Goal: Task Accomplishment & Management: Use online tool/utility

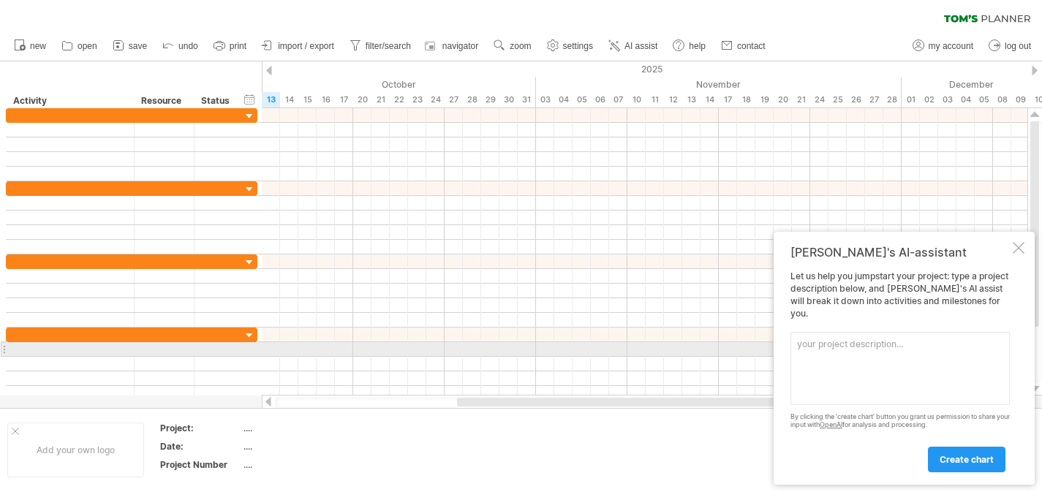
click at [890, 347] on textarea at bounding box center [900, 368] width 219 height 73
click at [891, 346] on textarea at bounding box center [900, 368] width 219 height 73
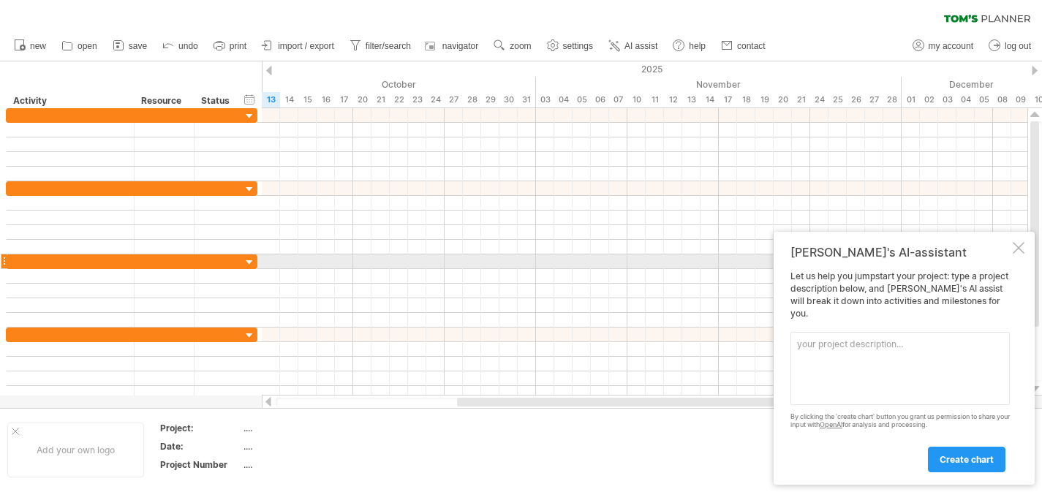
click at [1016, 254] on div at bounding box center [1019, 248] width 12 height 12
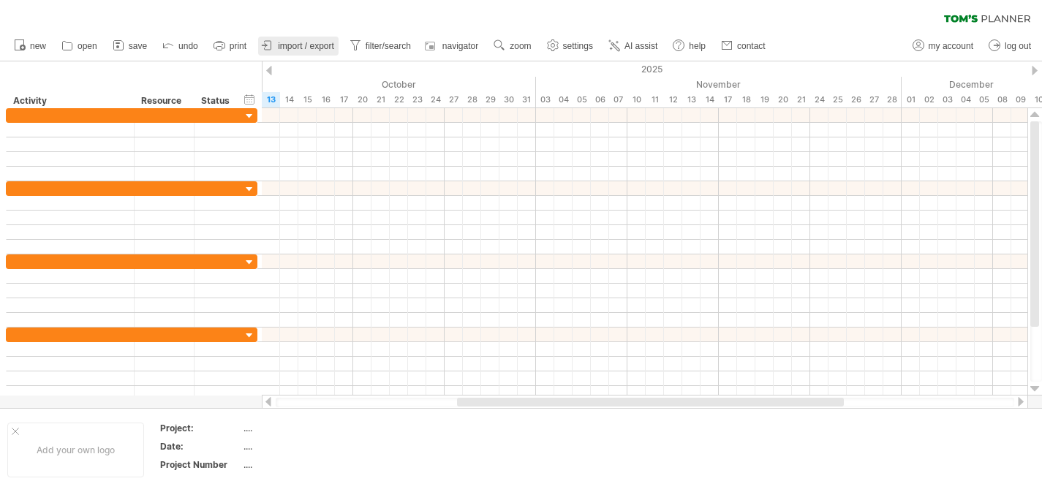
click at [278, 43] on link "import / export" at bounding box center [298, 46] width 80 height 19
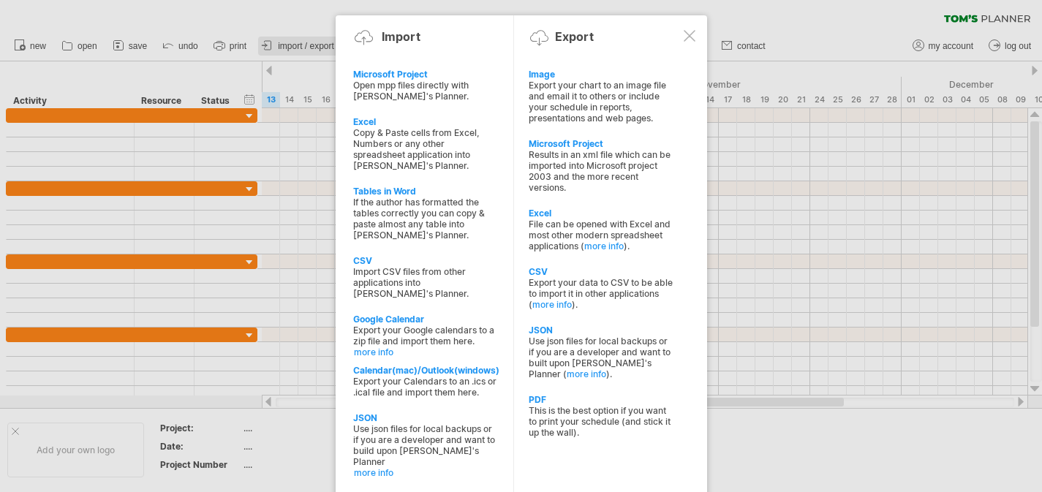
click at [278, 43] on div at bounding box center [521, 246] width 1042 height 492
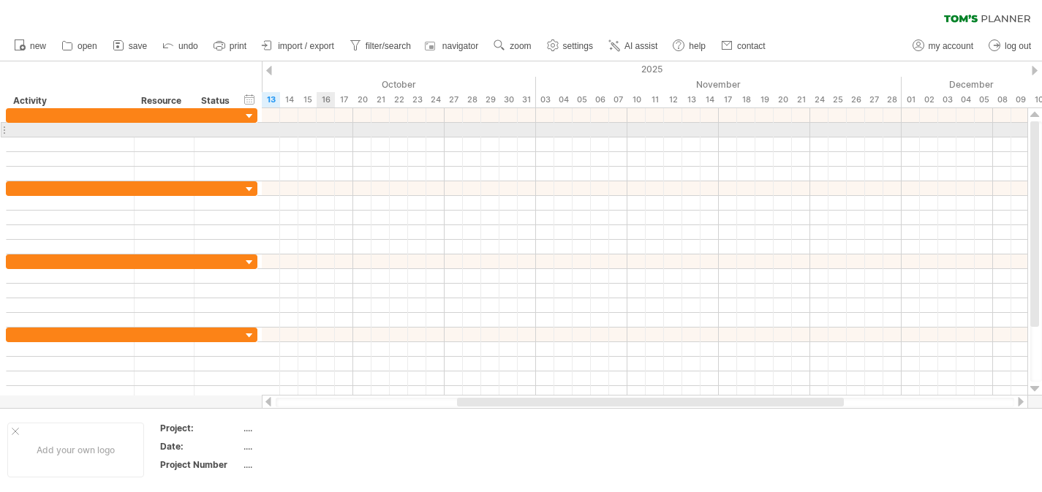
click at [321, 135] on div at bounding box center [645, 130] width 766 height 15
click at [301, 133] on div at bounding box center [645, 130] width 766 height 15
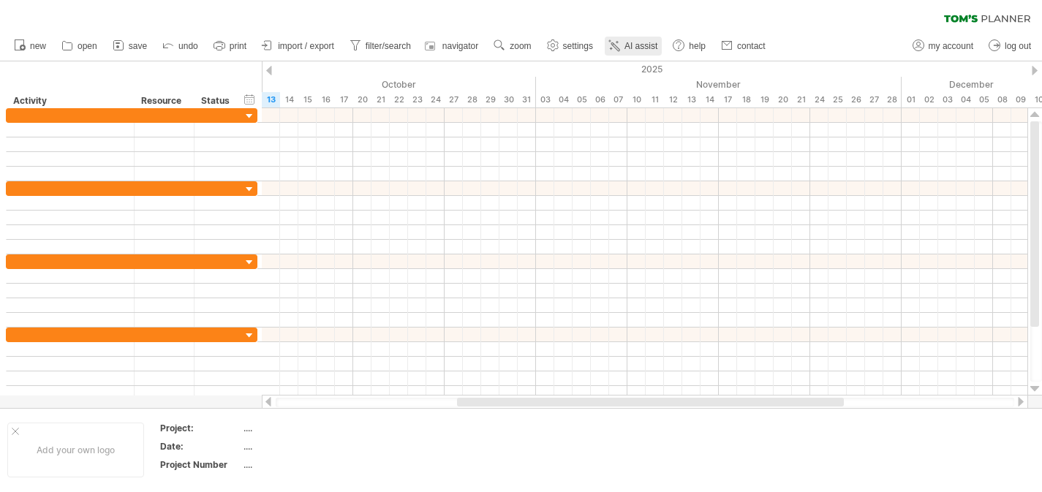
click at [624, 42] on link "AI assist" at bounding box center [633, 46] width 57 height 19
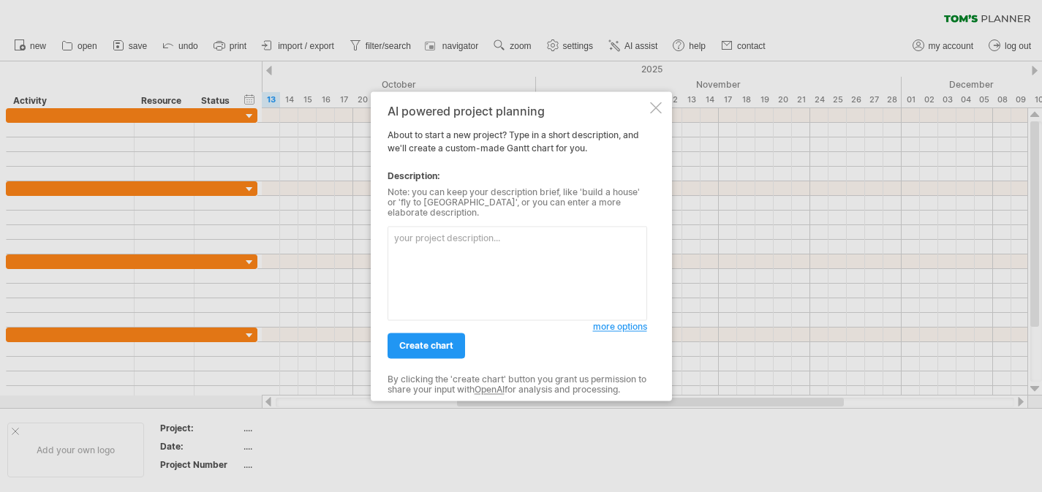
click at [432, 255] on textarea at bounding box center [518, 273] width 260 height 94
type textarea "t"
click at [606, 324] on span "more options" at bounding box center [620, 326] width 54 height 11
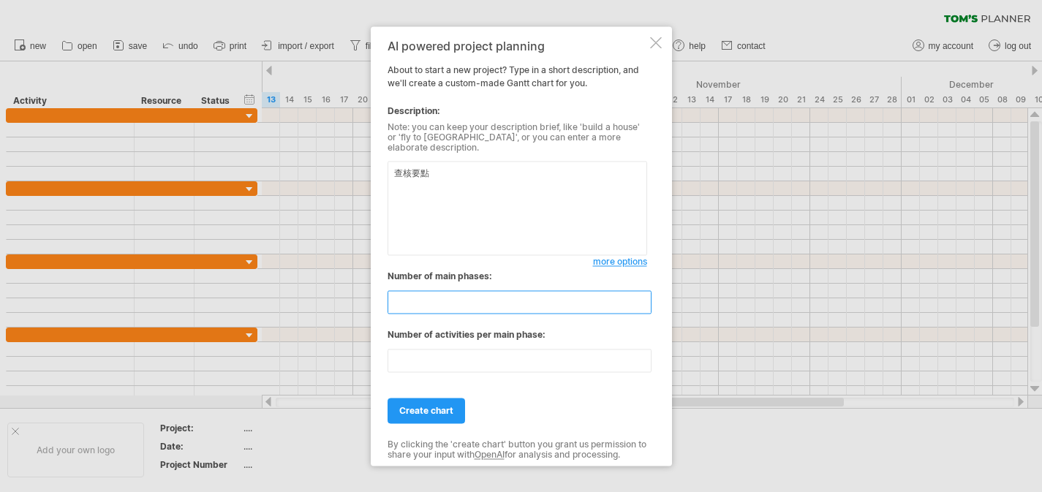
click at [445, 306] on input "**" at bounding box center [520, 301] width 264 height 23
click at [428, 405] on span "create chart" at bounding box center [426, 410] width 54 height 11
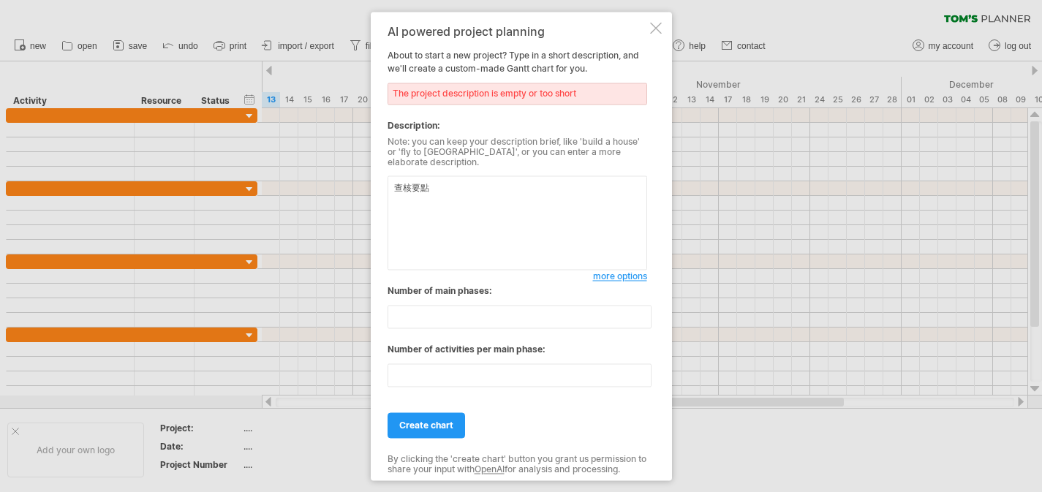
click at [446, 189] on textarea "查核要點" at bounding box center [518, 223] width 260 height 94
click at [401, 186] on textarea "查核要點" at bounding box center [518, 223] width 260 height 94
click at [440, 420] on span "create chart" at bounding box center [426, 425] width 54 height 11
click at [478, 218] on textarea "機構查核要點" at bounding box center [518, 223] width 260 height 94
click at [396, 189] on textarea "機構查核要點" at bounding box center [518, 223] width 260 height 94
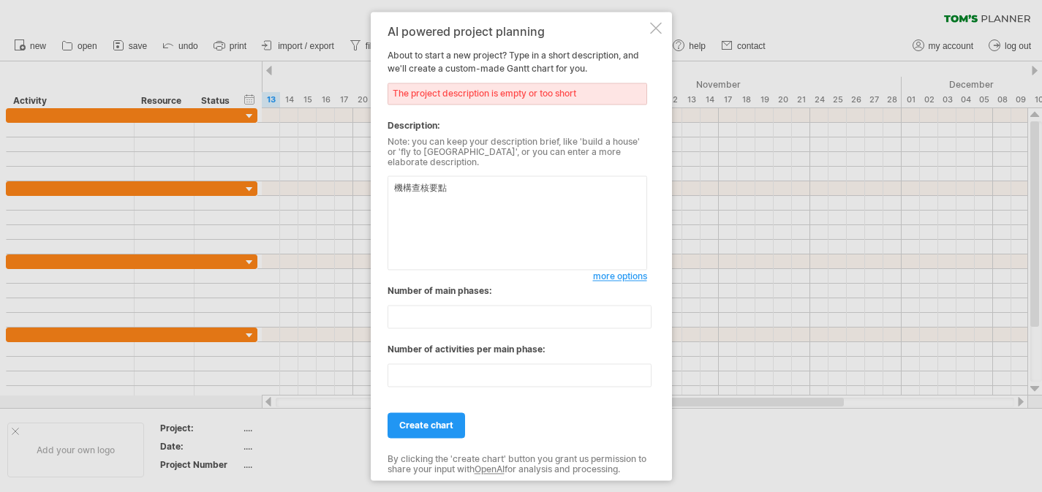
click at [398, 187] on textarea "機構查核要點" at bounding box center [518, 223] width 260 height 94
click at [426, 424] on span "create chart" at bounding box center [426, 425] width 54 height 11
click at [512, 192] on textarea "服務機構查核要點" at bounding box center [518, 223] width 260 height 94
click at [400, 183] on textarea "服務機構查核要點" at bounding box center [518, 223] width 260 height 94
click at [478, 187] on textarea "服務機構查核要點" at bounding box center [518, 223] width 260 height 94
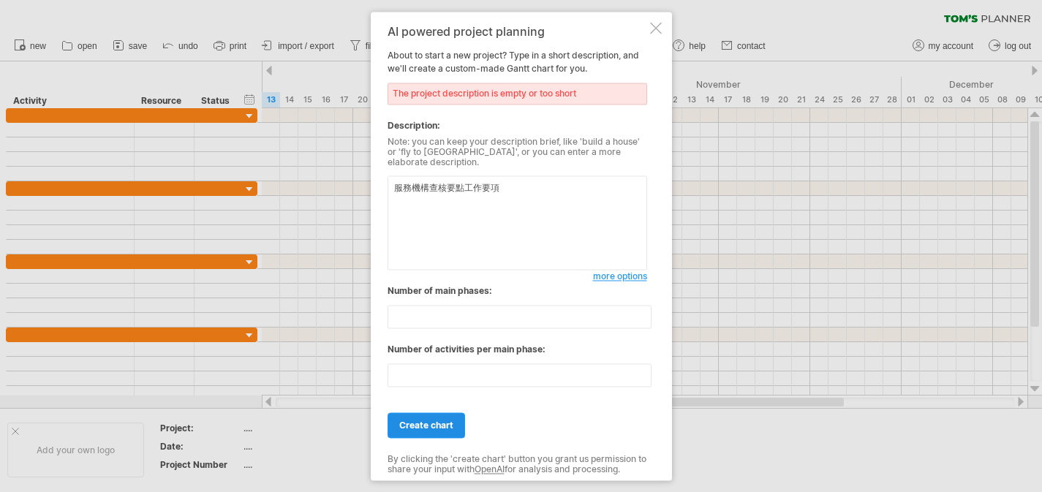
type textarea "服務機構查核要點工作要項"
click at [429, 430] on link "create chart" at bounding box center [427, 425] width 78 height 26
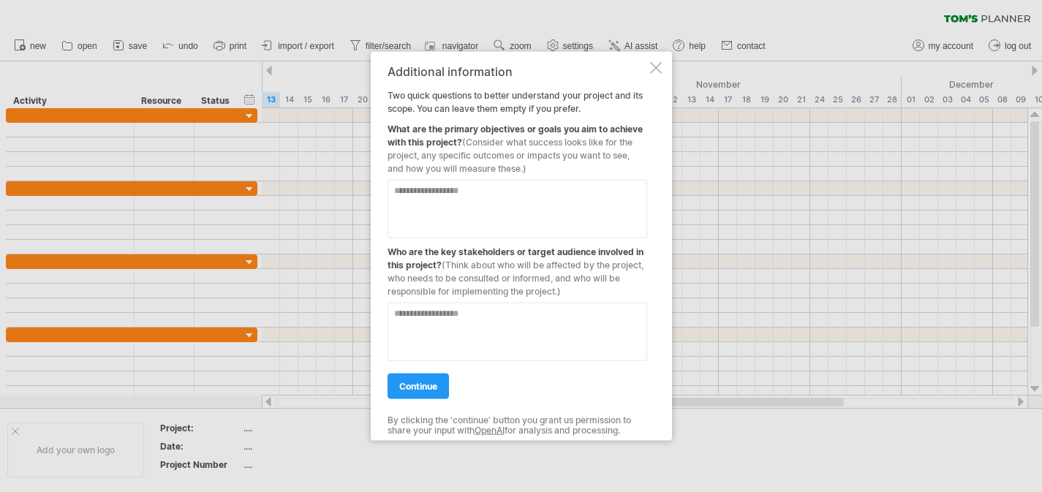
click at [573, 219] on textarea at bounding box center [518, 208] width 260 height 59
click at [461, 221] on textarea at bounding box center [518, 208] width 260 height 59
click at [429, 385] on span "continue" at bounding box center [418, 385] width 38 height 11
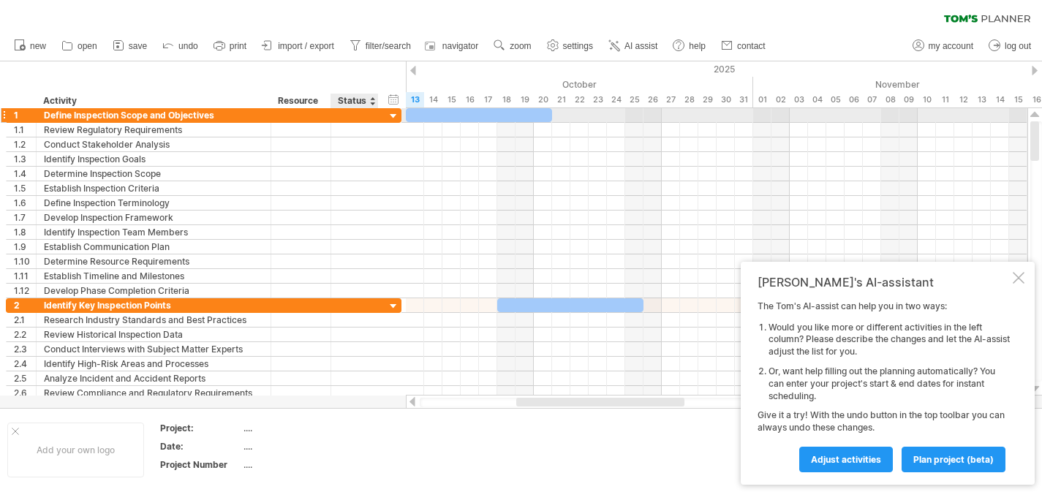
click at [388, 113] on div at bounding box center [394, 117] width 14 height 14
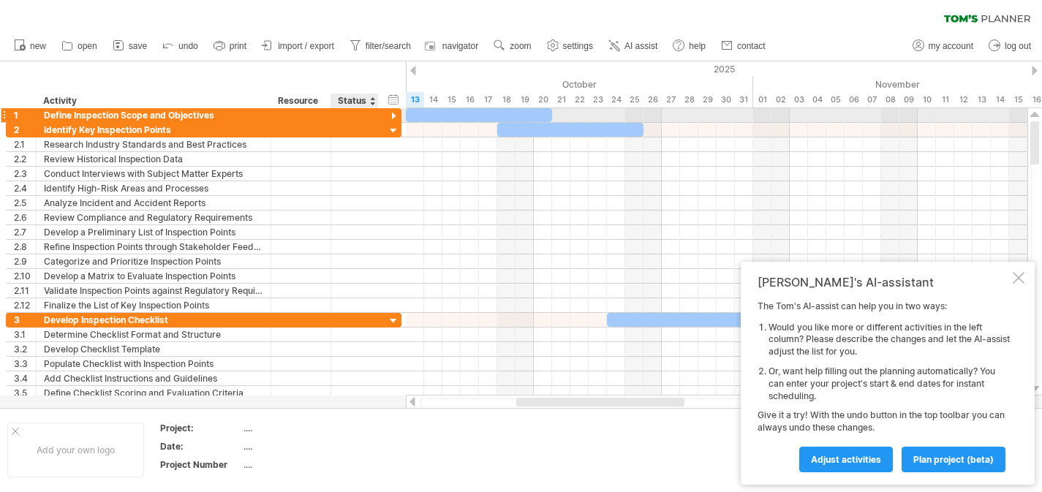
click at [397, 120] on div at bounding box center [394, 117] width 14 height 14
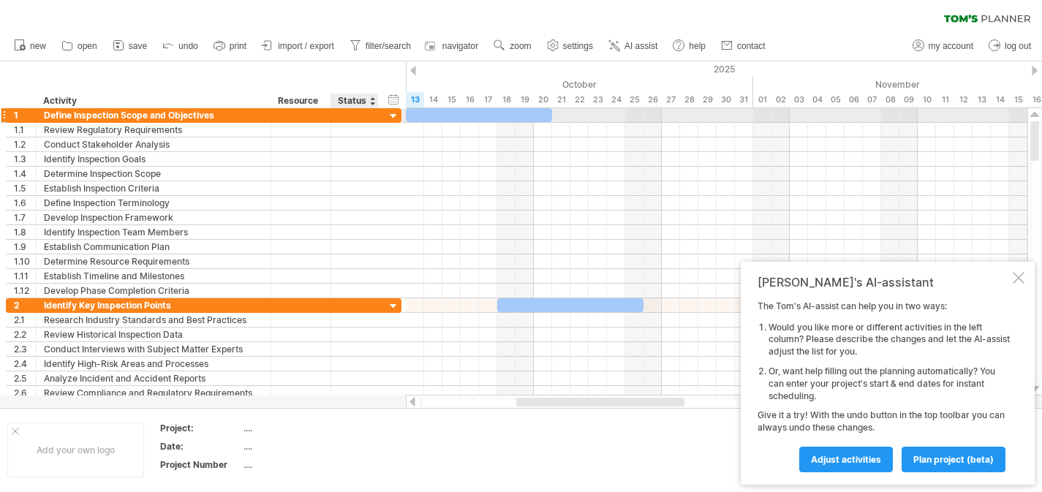
click at [396, 120] on div at bounding box center [394, 117] width 14 height 14
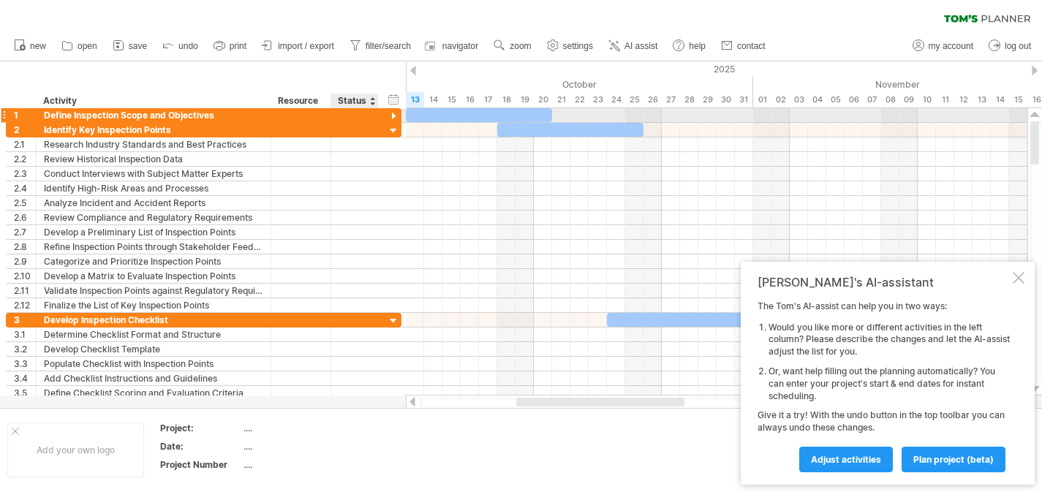
click at [395, 121] on div at bounding box center [394, 117] width 14 height 14
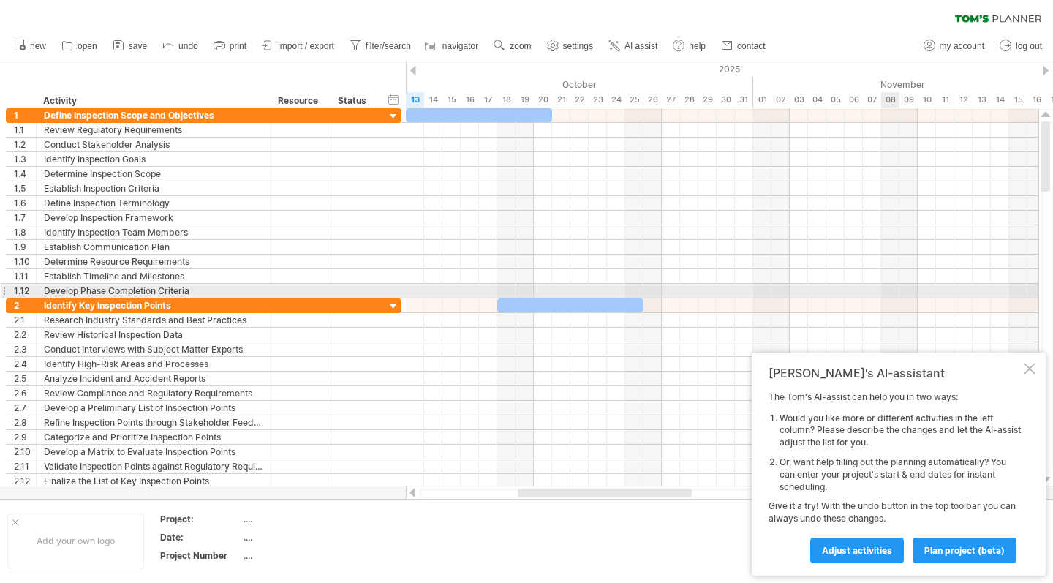
click at [889, 290] on div at bounding box center [722, 291] width 633 height 15
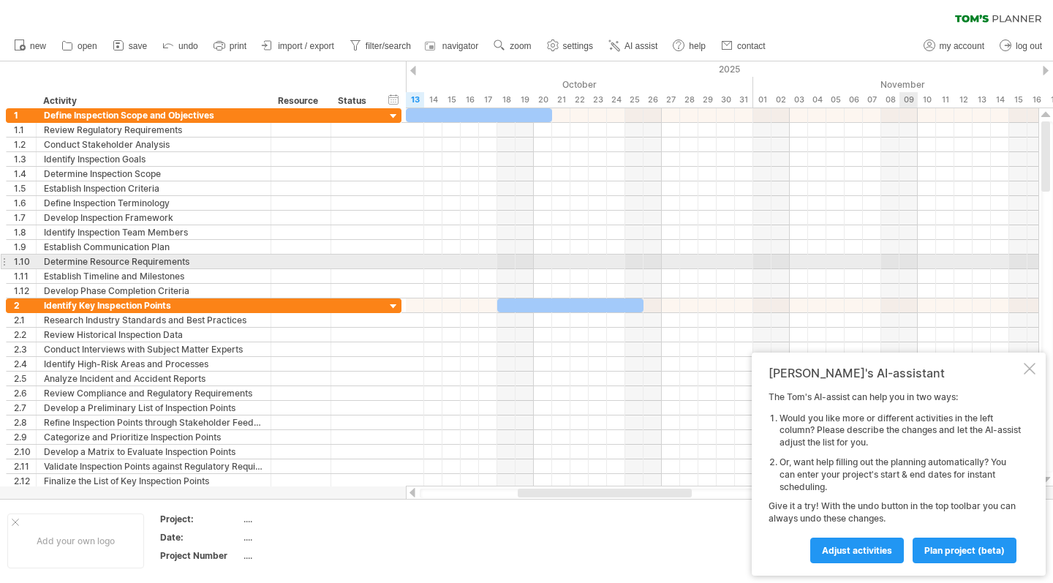
click at [916, 265] on div at bounding box center [722, 261] width 633 height 15
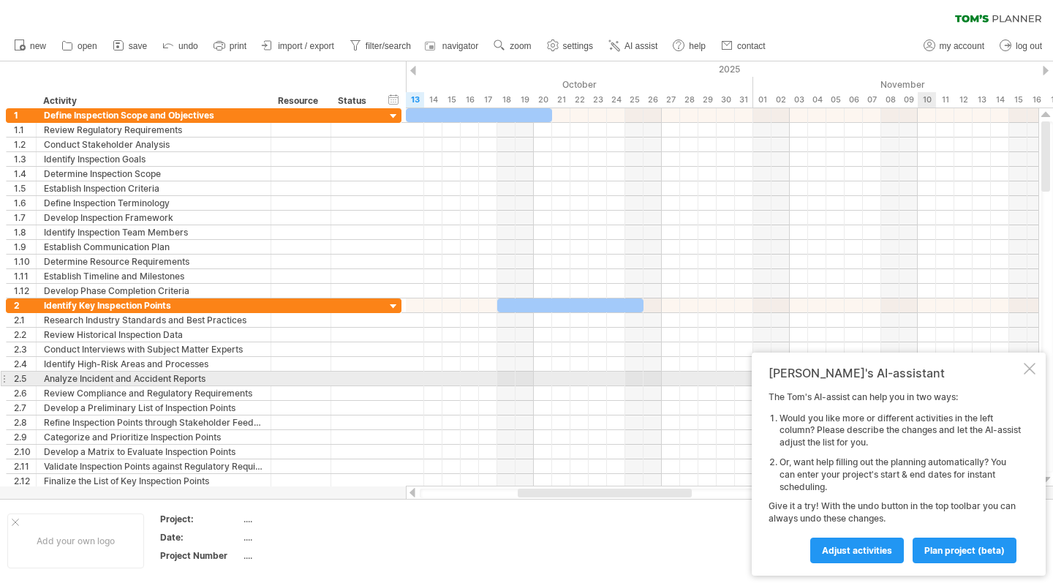
click at [1026, 374] on div at bounding box center [1030, 369] width 12 height 12
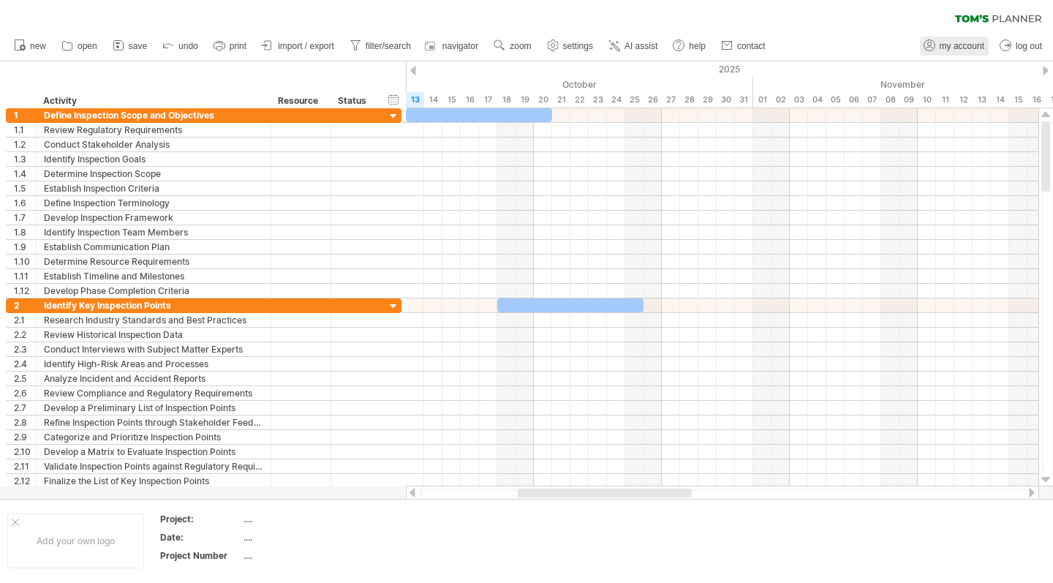
click at [970, 48] on span "my account" at bounding box center [962, 46] width 45 height 10
type input "**********"
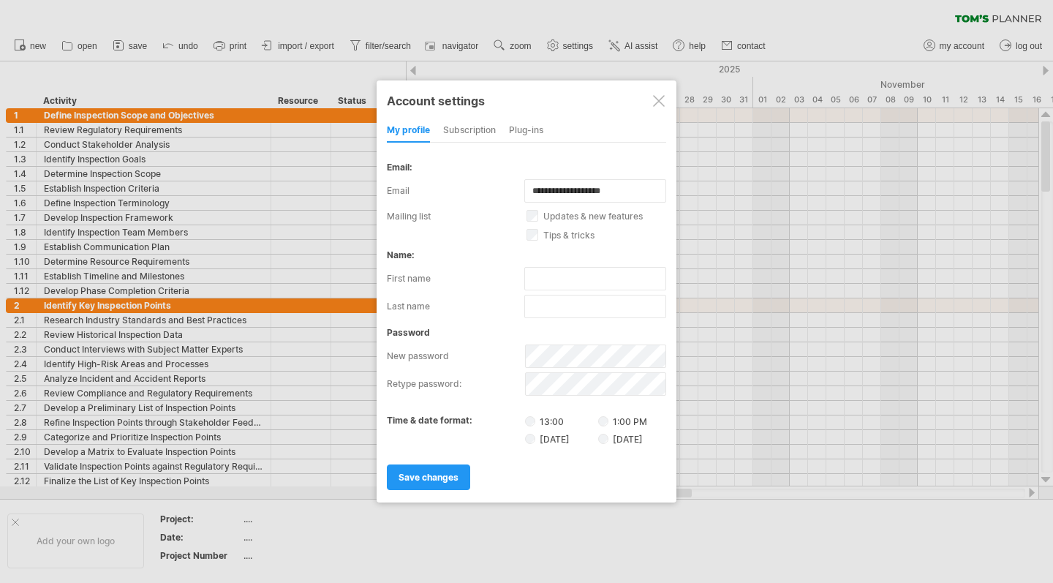
click at [656, 102] on div at bounding box center [659, 101] width 12 height 12
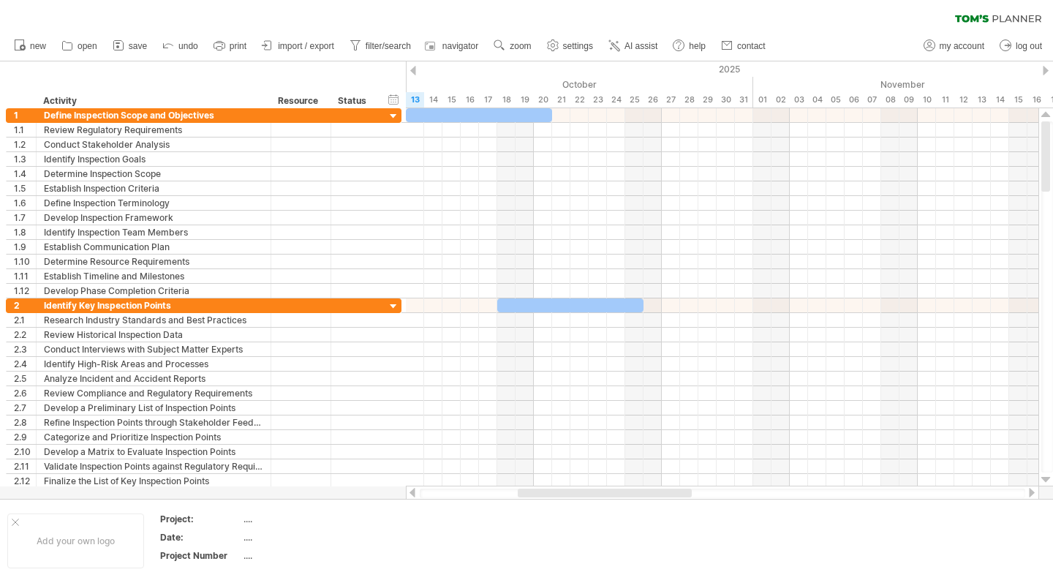
click at [1025, 20] on icon at bounding box center [1017, 18] width 48 height 7
click at [682, 46] on use at bounding box center [678, 45] width 15 height 15
click at [618, 45] on icon at bounding box center [614, 45] width 15 height 15
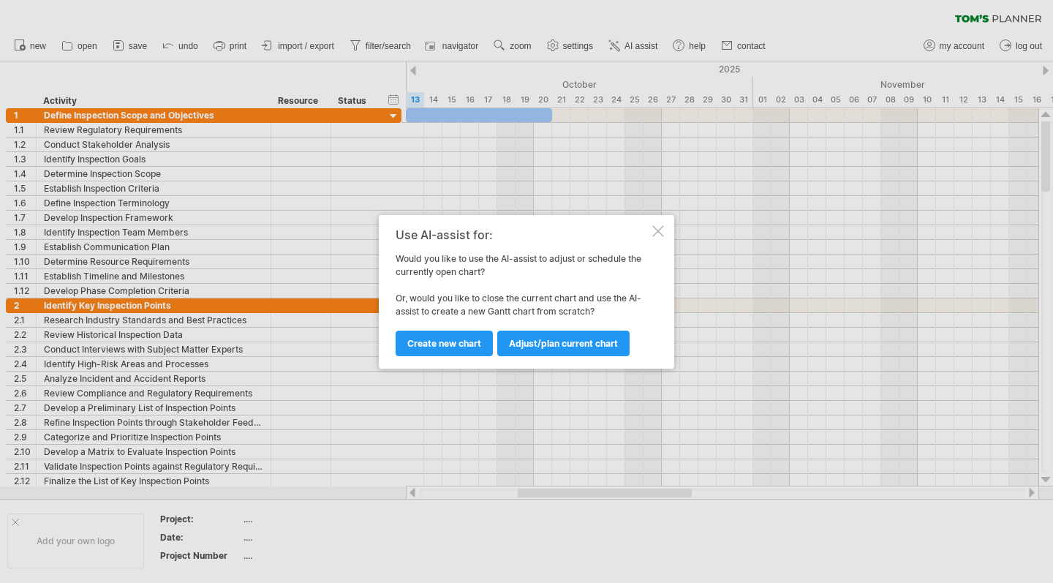
click at [655, 231] on div at bounding box center [658, 231] width 12 height 12
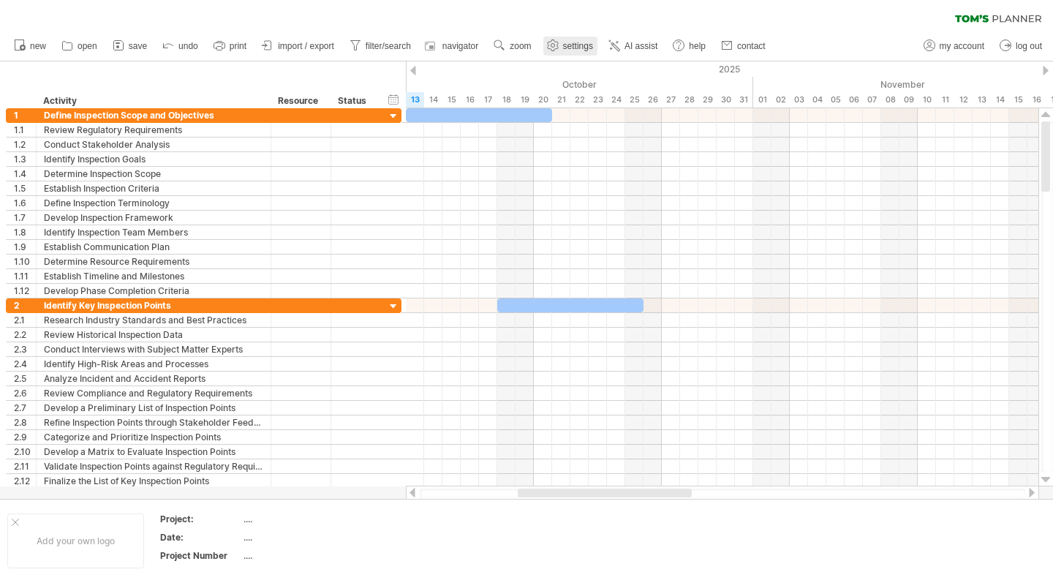
click at [570, 45] on span "settings" at bounding box center [578, 46] width 30 height 10
select select "*"
select select "**"
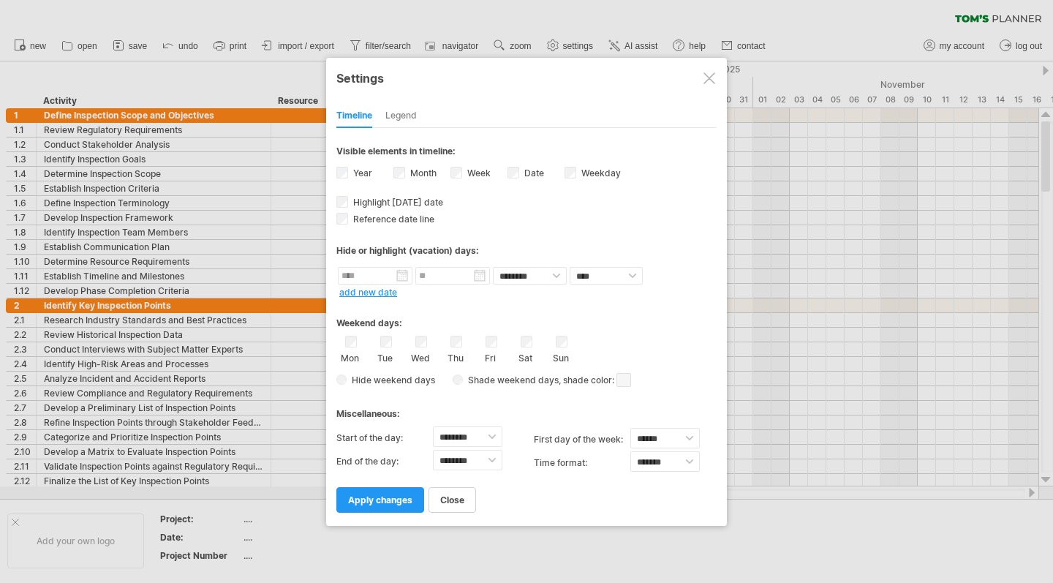
click at [402, 113] on div "Legend" at bounding box center [400, 116] width 31 height 23
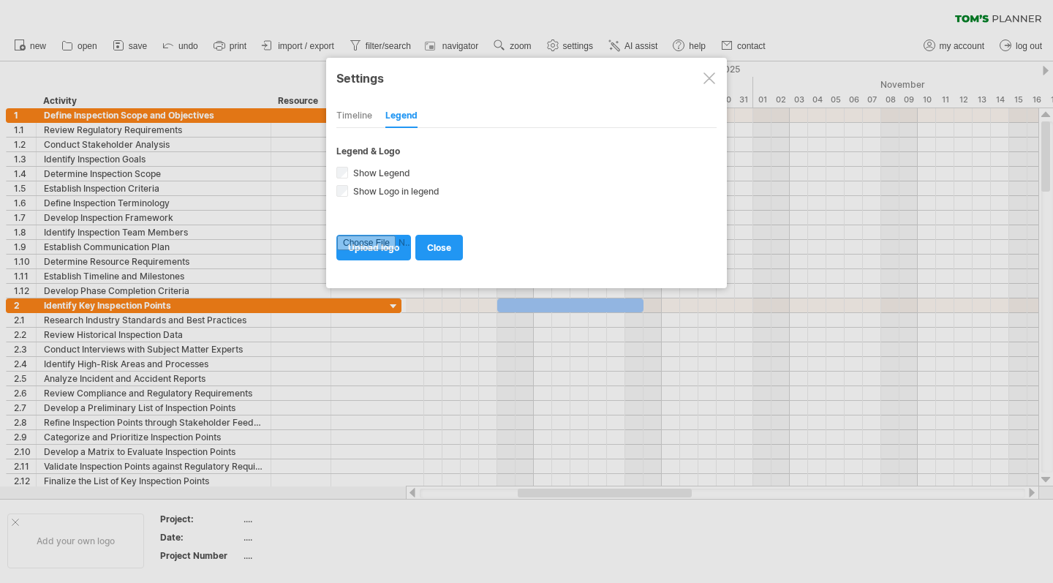
click at [708, 75] on div at bounding box center [710, 78] width 12 height 12
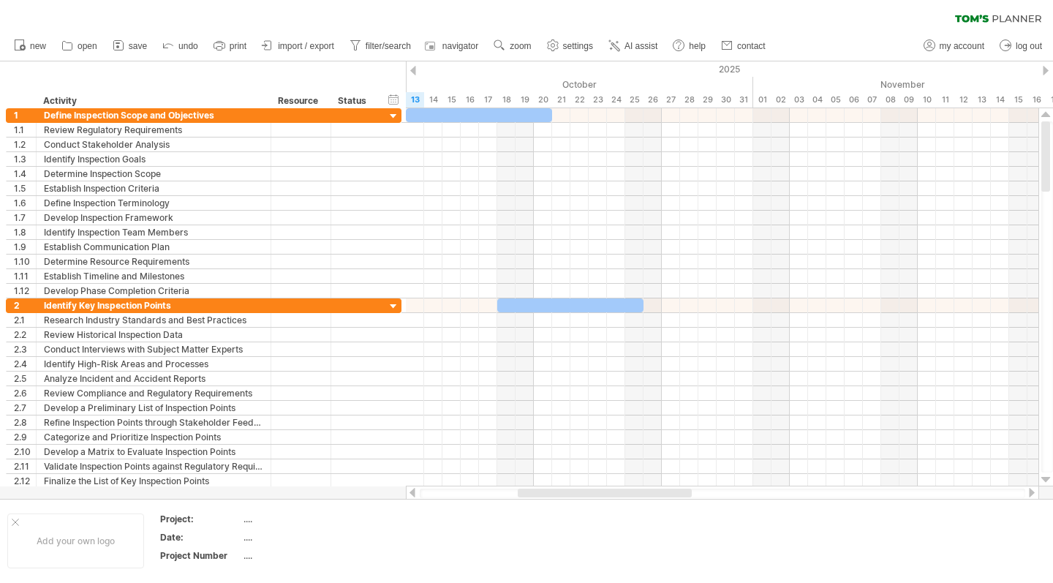
click at [882, 32] on div "new" at bounding box center [526, 46] width 1053 height 31
click at [882, 31] on div "new" at bounding box center [526, 46] width 1053 height 31
click at [882, 32] on div "new" at bounding box center [526, 46] width 1053 height 31
click at [128, 48] on link "save" at bounding box center [130, 46] width 42 height 19
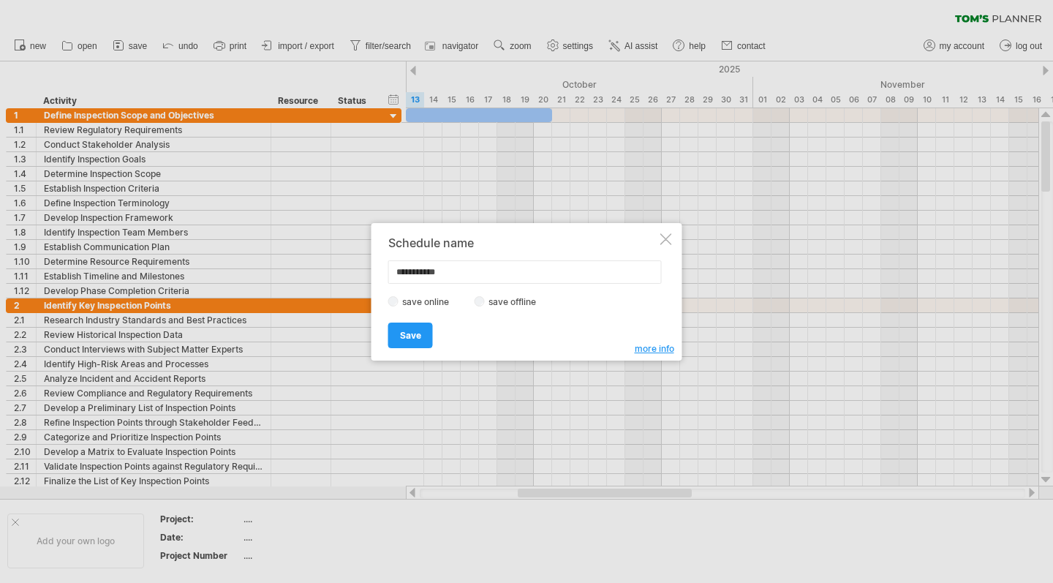
click at [469, 269] on input "**********" at bounding box center [525, 271] width 274 height 23
type input "**********"
click at [417, 329] on link "Save" at bounding box center [410, 336] width 45 height 26
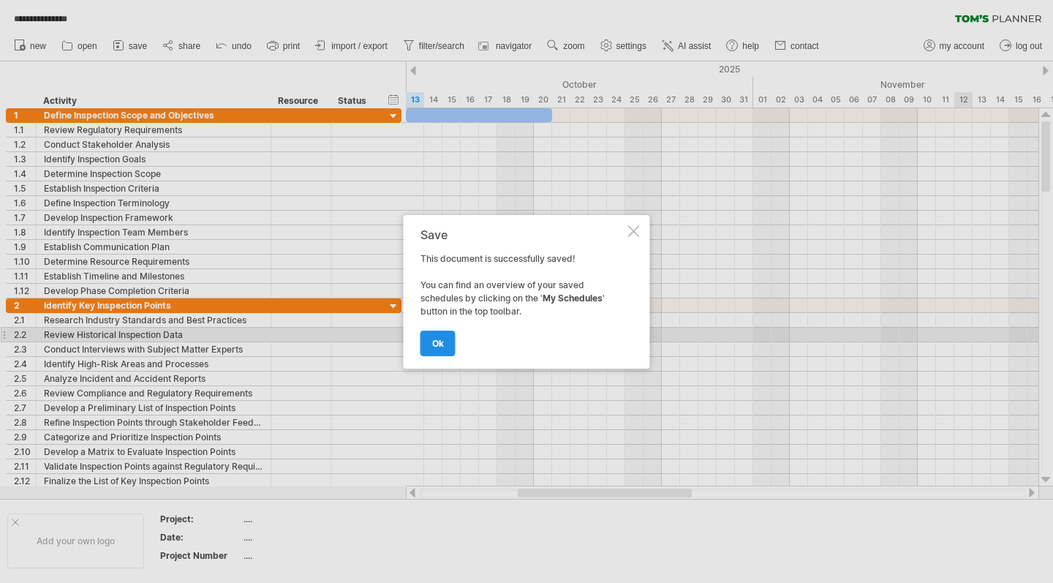
click at [441, 343] on span "ok" at bounding box center [438, 343] width 12 height 11
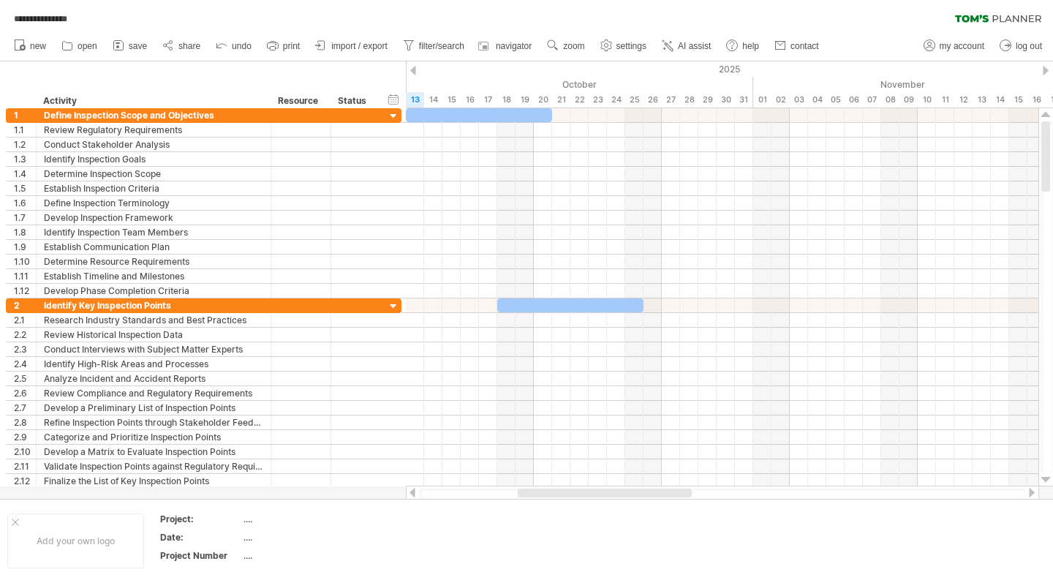
click at [1025, 14] on div "**********" at bounding box center [526, 15] width 1053 height 31
click at [40, 20] on span "**********" at bounding box center [41, 18] width 68 height 13
click at [739, 51] on use at bounding box center [732, 45] width 15 height 15
click at [646, 42] on span "settings" at bounding box center [631, 46] width 30 height 10
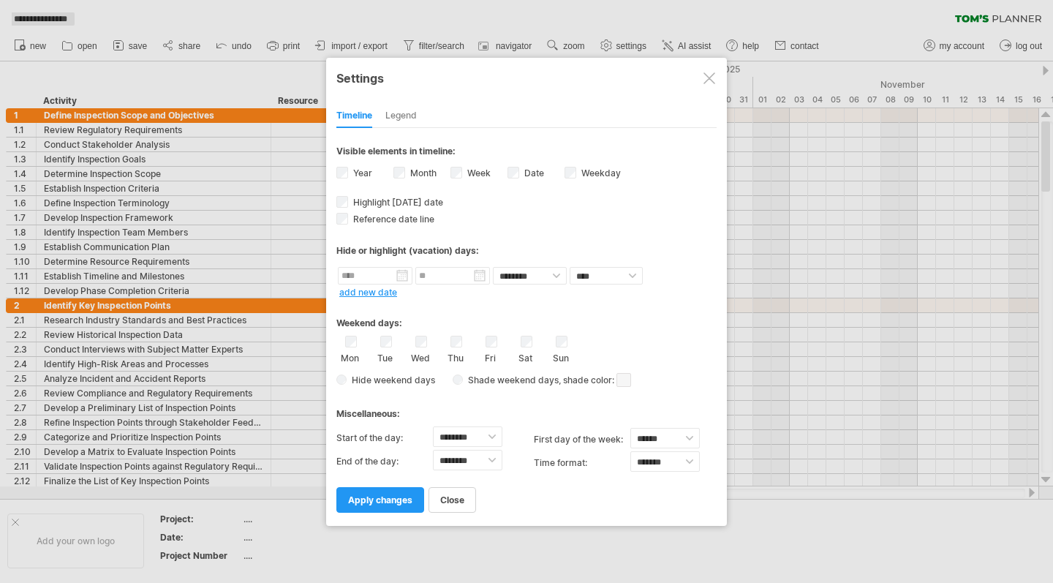
drag, startPoint x: 710, startPoint y: 78, endPoint x: 710, endPoint y: 95, distance: 16.8
click at [710, 78] on div at bounding box center [710, 78] width 12 height 12
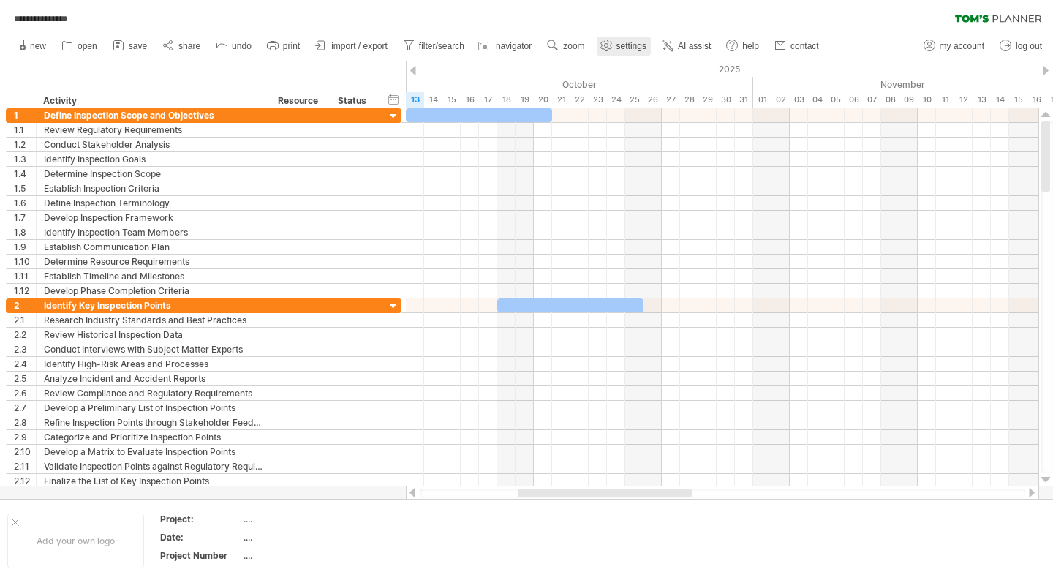
click at [625, 48] on span "settings" at bounding box center [631, 46] width 30 height 10
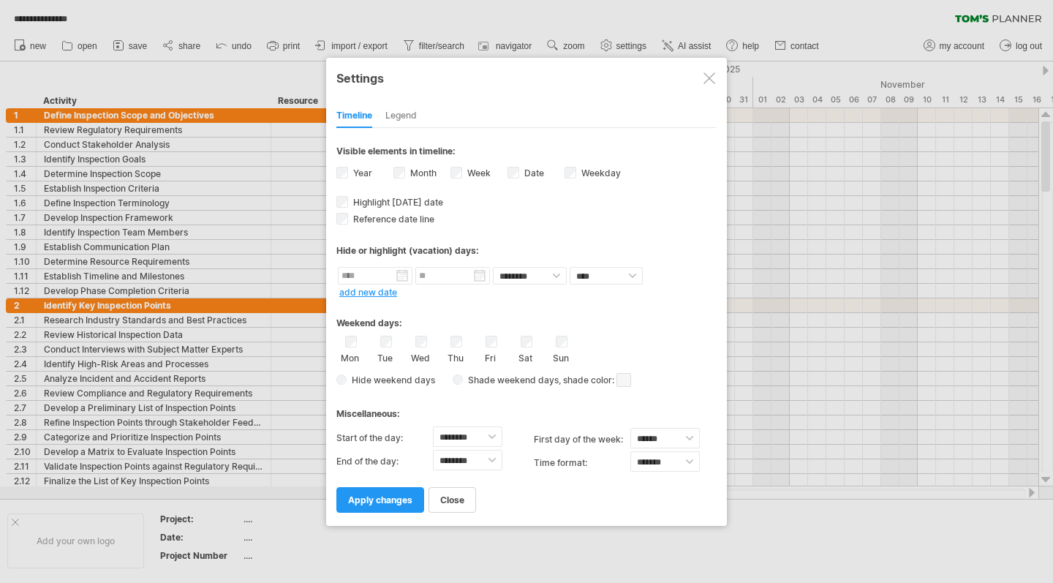
click at [875, 222] on div at bounding box center [526, 291] width 1053 height 583
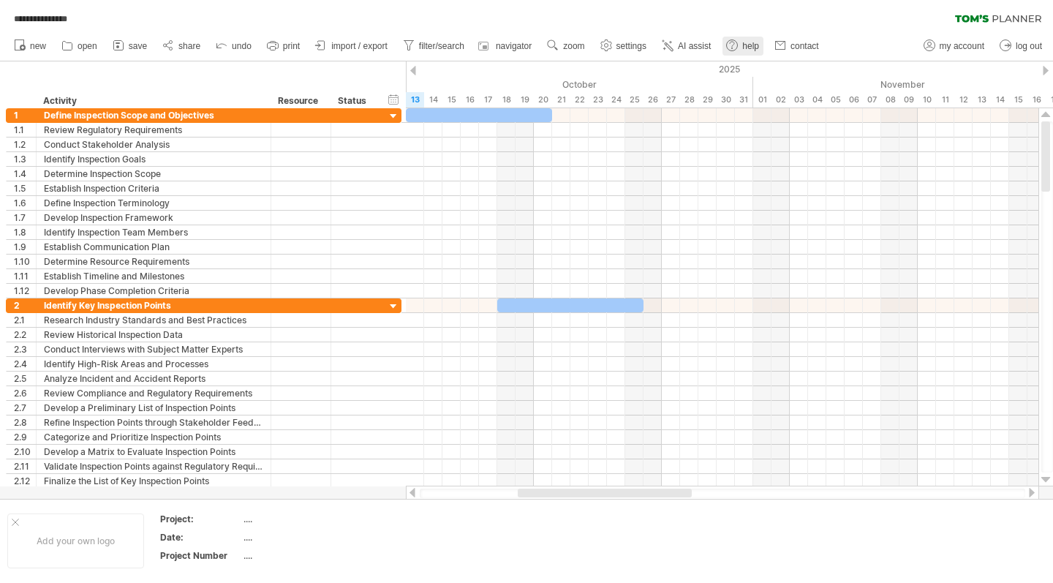
click at [750, 39] on link "help" at bounding box center [743, 46] width 41 height 19
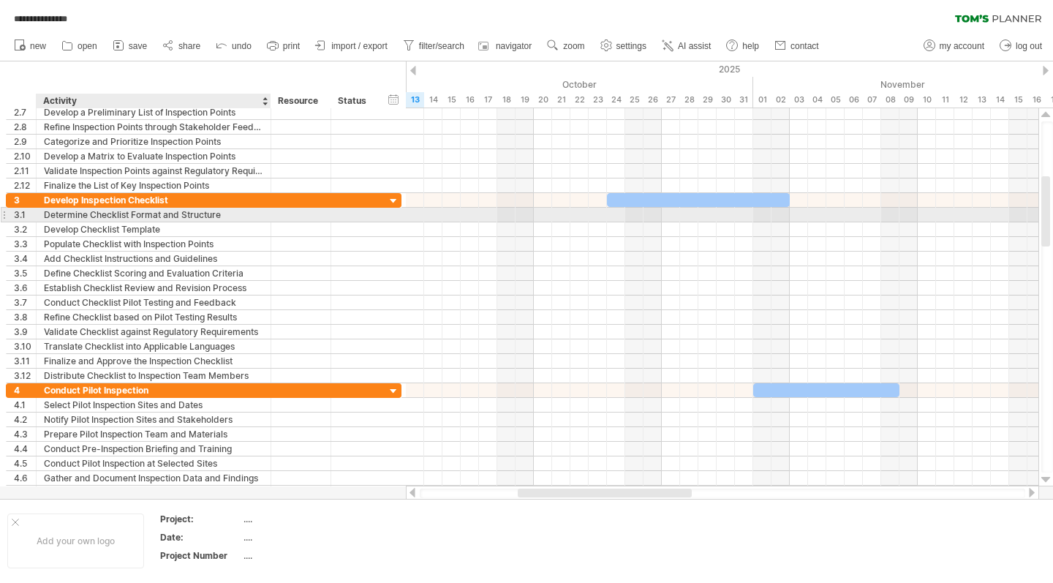
click at [215, 212] on div "Determine Checklist Format and Structure" at bounding box center [153, 215] width 219 height 14
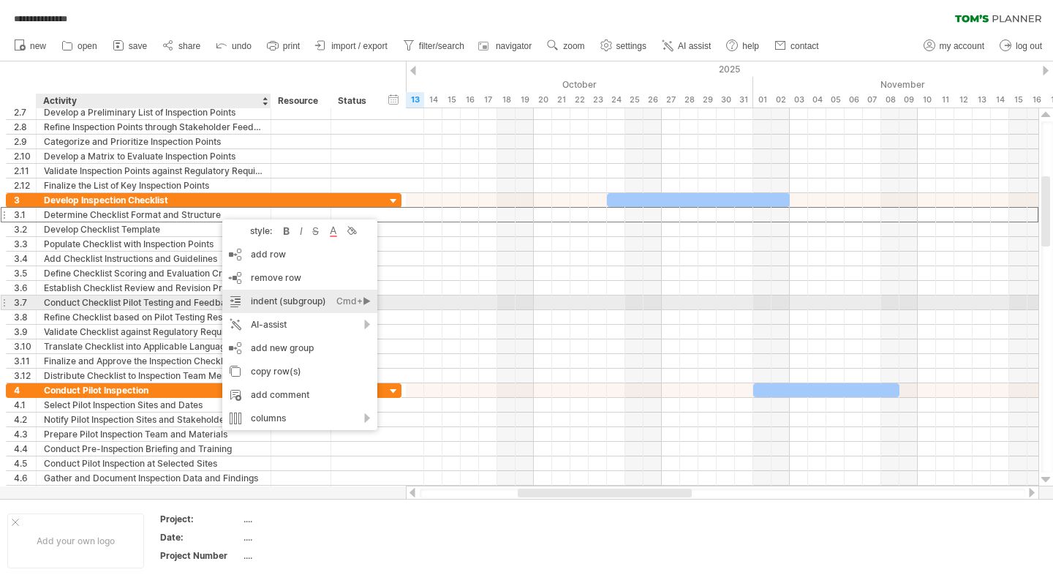
click at [321, 307] on div "indent (subgroup) Ctrl+► Cmd+►" at bounding box center [299, 301] width 155 height 23
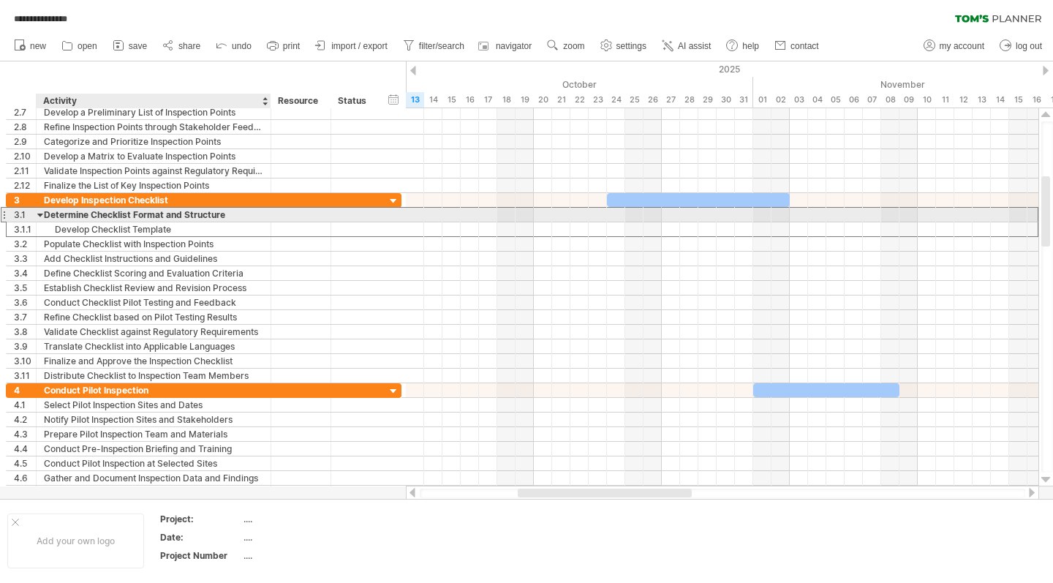
click at [230, 213] on div "Determine Checklist Format and Structure" at bounding box center [153, 215] width 219 height 14
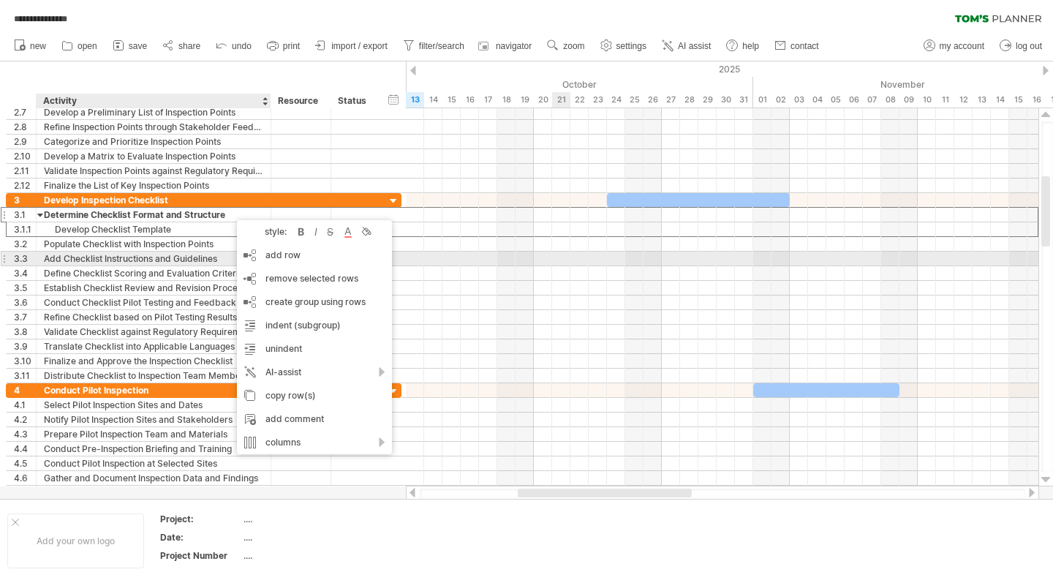
click at [567, 253] on div at bounding box center [722, 259] width 633 height 15
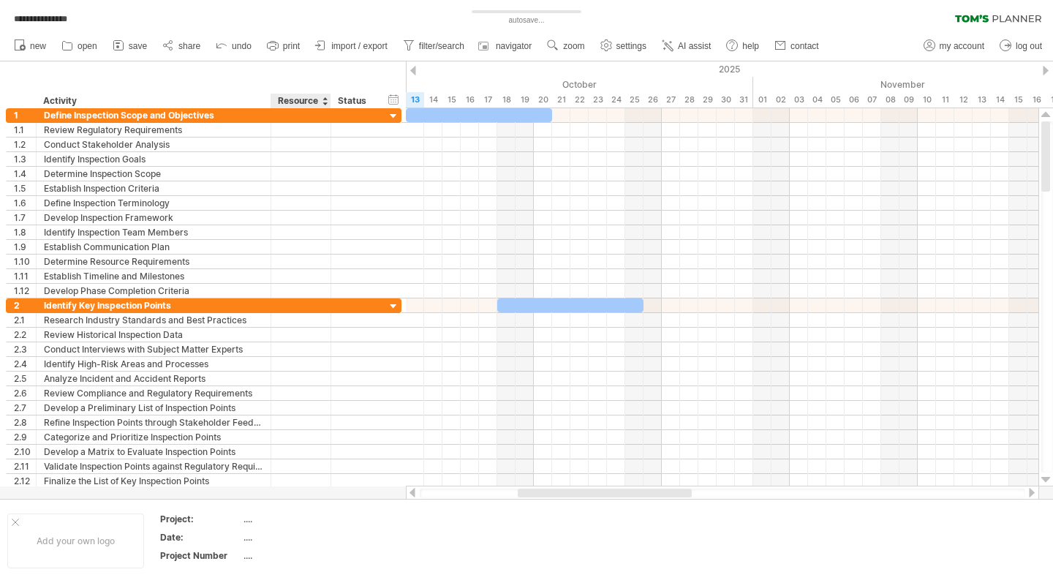
click at [327, 101] on div at bounding box center [325, 101] width 6 height 15
click at [355, 100] on div "Status" at bounding box center [354, 101] width 32 height 15
